Goal: Book appointment/travel/reservation

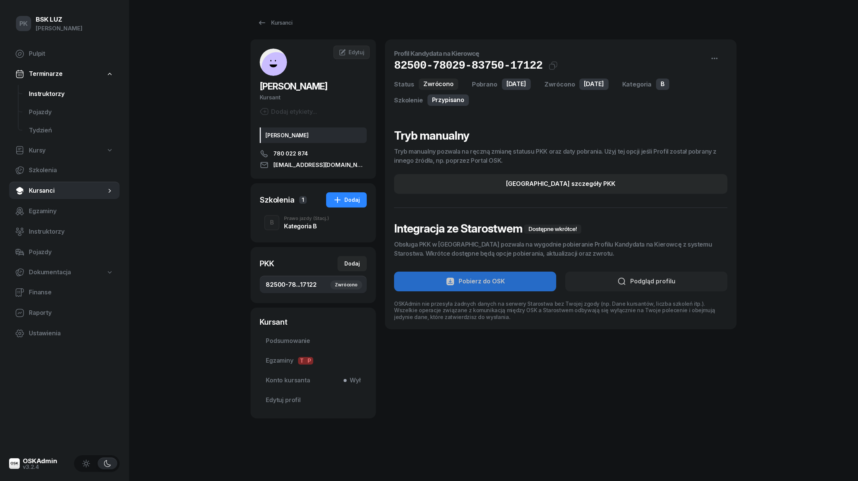
click at [58, 91] on span "Instruktorzy" at bounding box center [71, 94] width 85 height 10
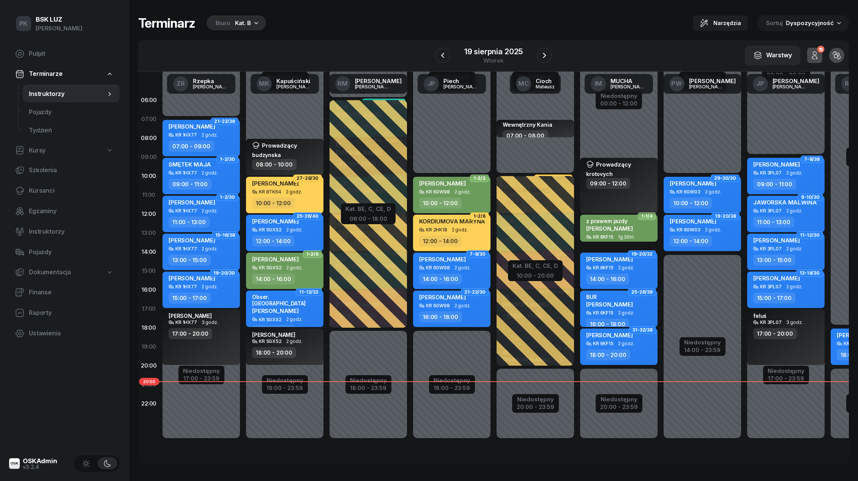
click at [227, 16] on div "Biuro Kat. B" at bounding box center [236, 23] width 60 height 15
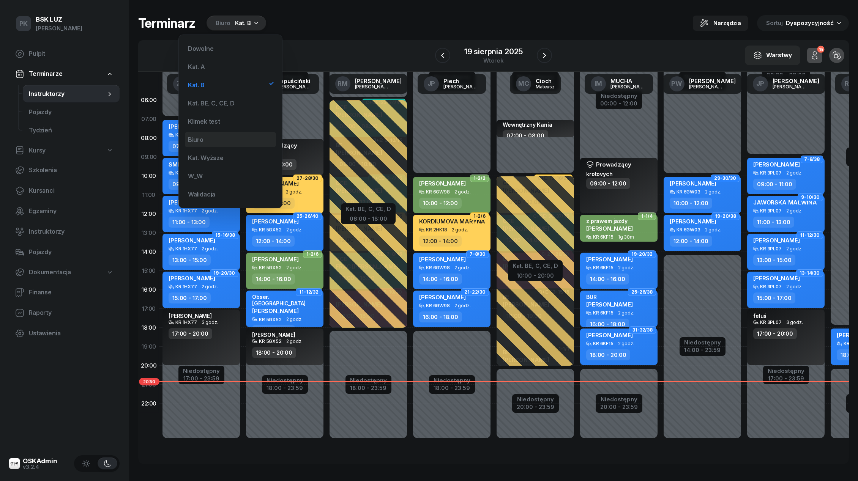
click at [219, 141] on div "Biuro" at bounding box center [230, 139] width 91 height 15
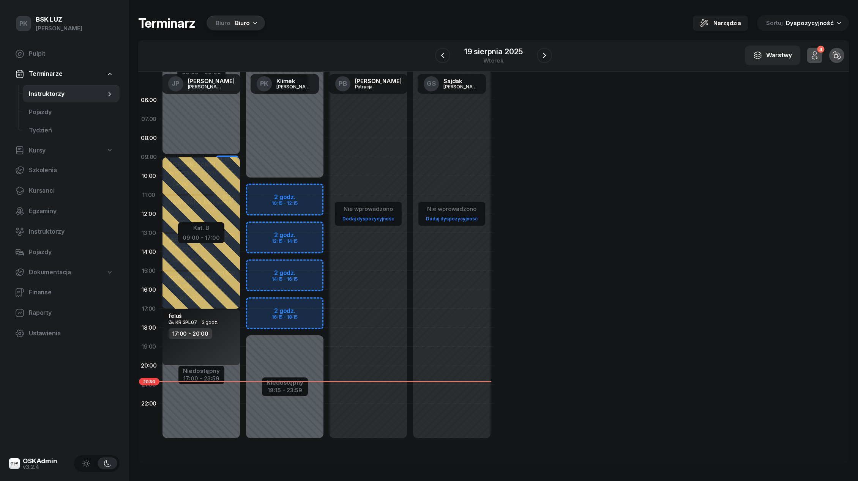
click at [326, 188] on div "Niedostępny 00:00 - 10:15 Niedostępny 18:15 - 23:59 2 godz. 10:15 - 12:15 2 god…" at bounding box center [368, 271] width 84 height 361
select select "10"
select select "12"
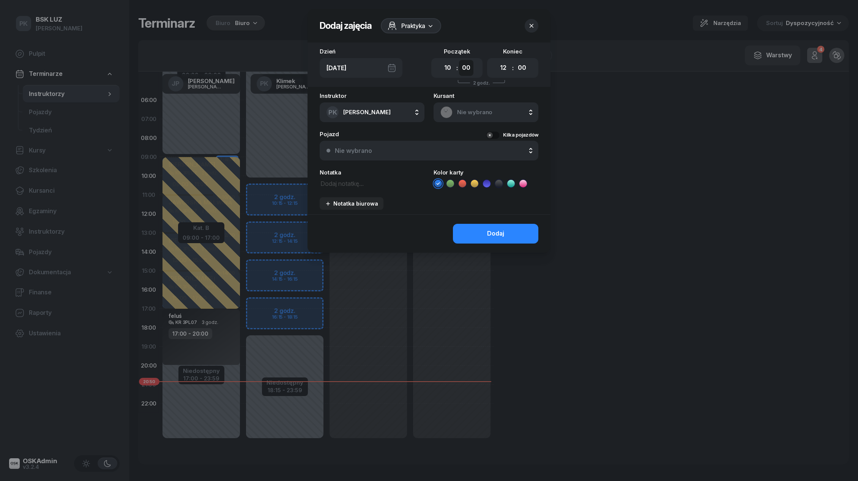
click at [467, 69] on select "00 05 10 15 20 25 30 35 40 45 50 55" at bounding box center [466, 68] width 14 height 16
select select "15"
click at [459, 60] on select "00 05 10 15 20 25 30 35 40 45 50 55" at bounding box center [466, 68] width 14 height 16
click at [417, 23] on span "Praktyka" at bounding box center [413, 25] width 24 height 9
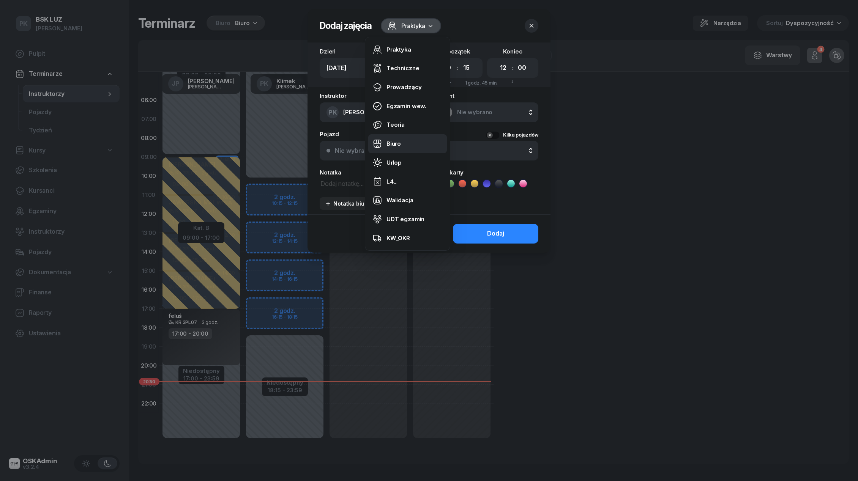
click at [397, 148] on div "Biuro" at bounding box center [393, 144] width 14 height 10
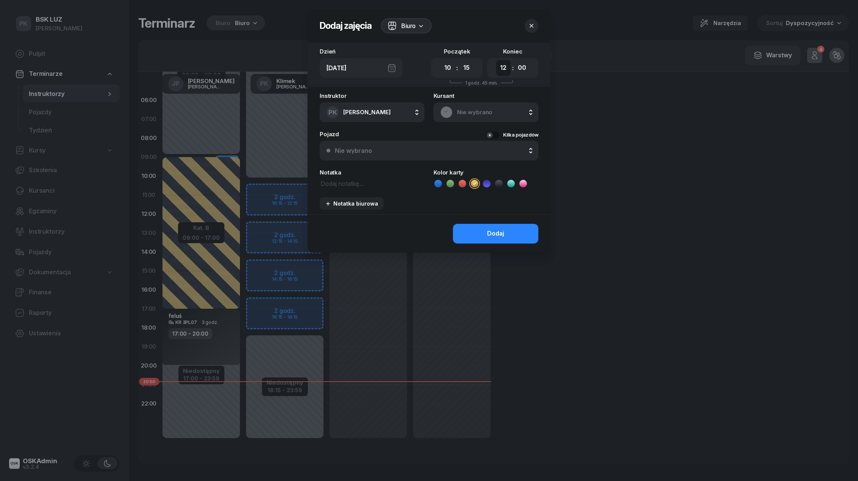
click at [504, 69] on select "00 01 02 03 04 05 06 07 08 09 10 11 12 13 14 15 16 17 18 19 20 21 22 23" at bounding box center [503, 68] width 14 height 16
select select "18"
click at [496, 60] on select "00 01 02 03 04 05 06 07 08 09 10 11 12 13 14 15 16 17 18 19 20 21 22 23" at bounding box center [503, 68] width 14 height 16
click at [526, 66] on select "00 05 10 15 20 25 30 35 40 45 50 55" at bounding box center [522, 68] width 14 height 16
select select "30"
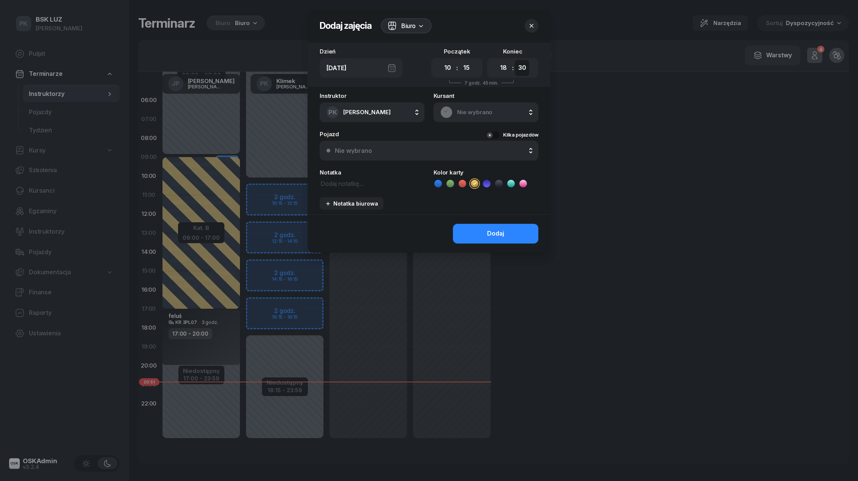
click at [515, 60] on select "00 05 10 15 20 25 30 35 40 45 50 55" at bounding box center [522, 68] width 14 height 16
click at [516, 235] on button "Dodaj" at bounding box center [495, 234] width 85 height 20
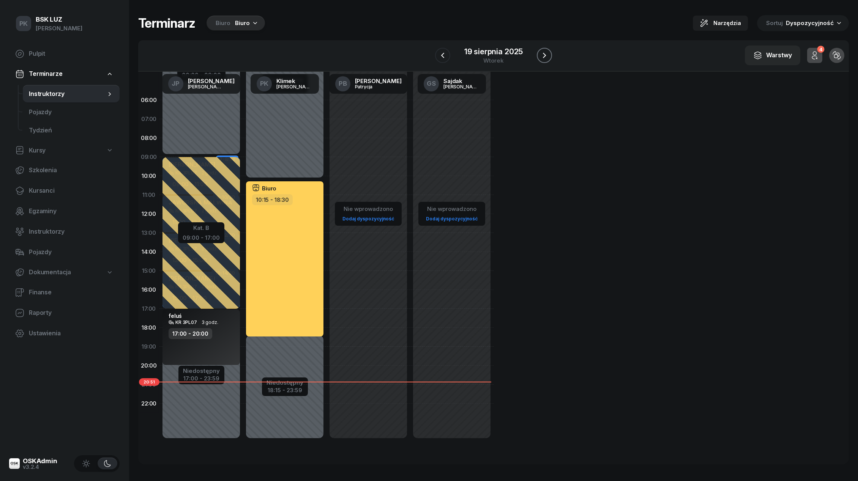
click at [544, 58] on icon "button" at bounding box center [544, 55] width 9 height 9
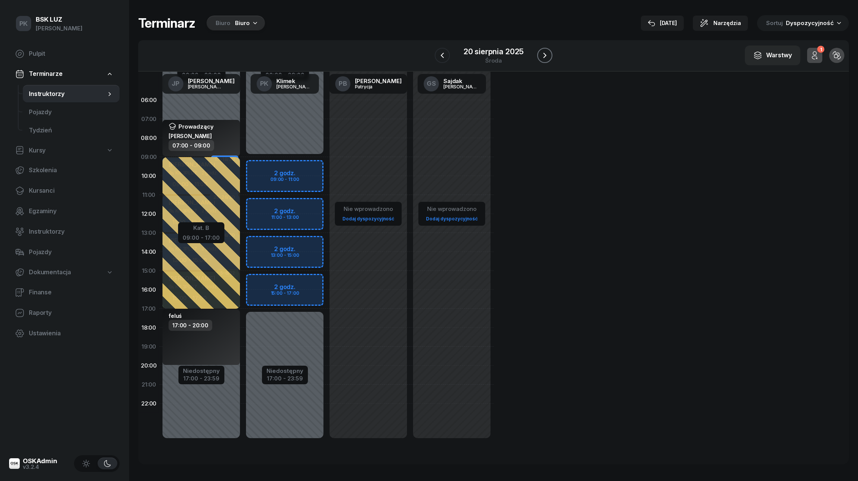
click at [542, 58] on icon "button" at bounding box center [544, 55] width 9 height 9
